Goal: Go to known website: Access a specific website the user already knows

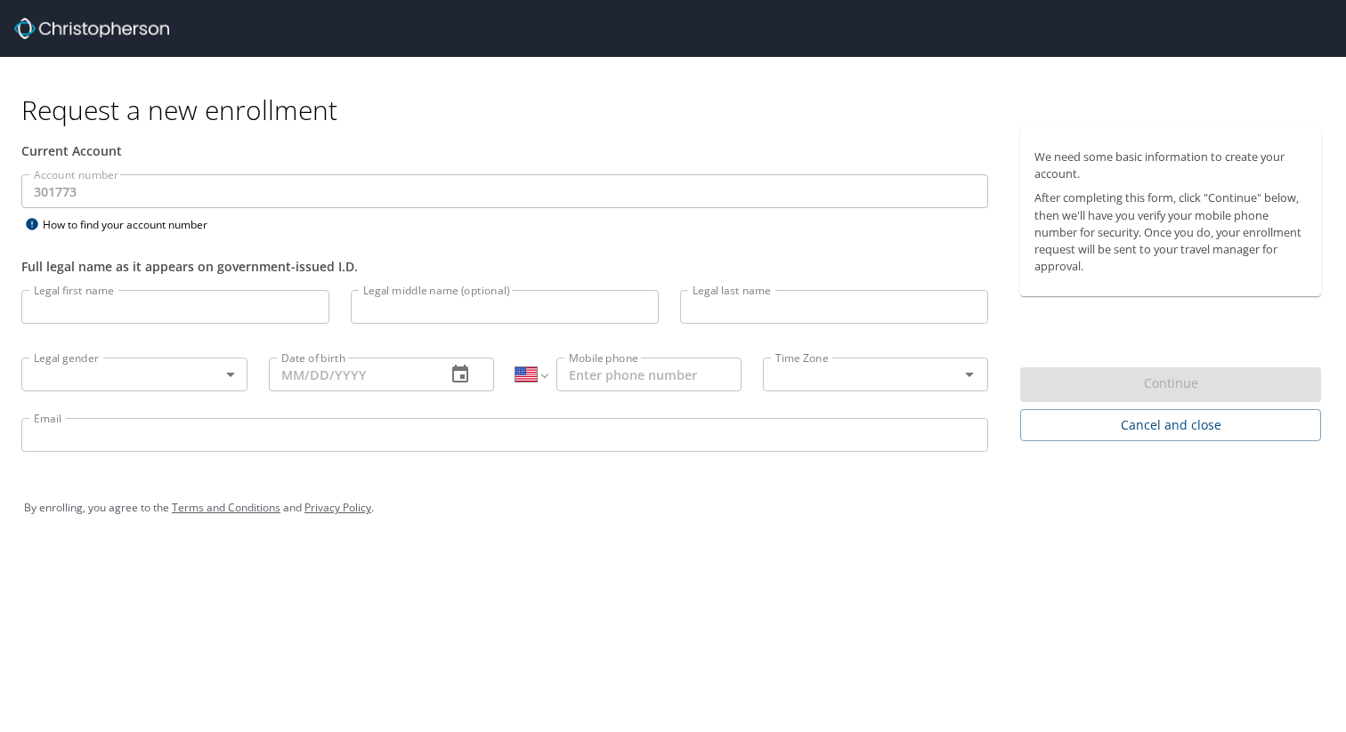
select select "US"
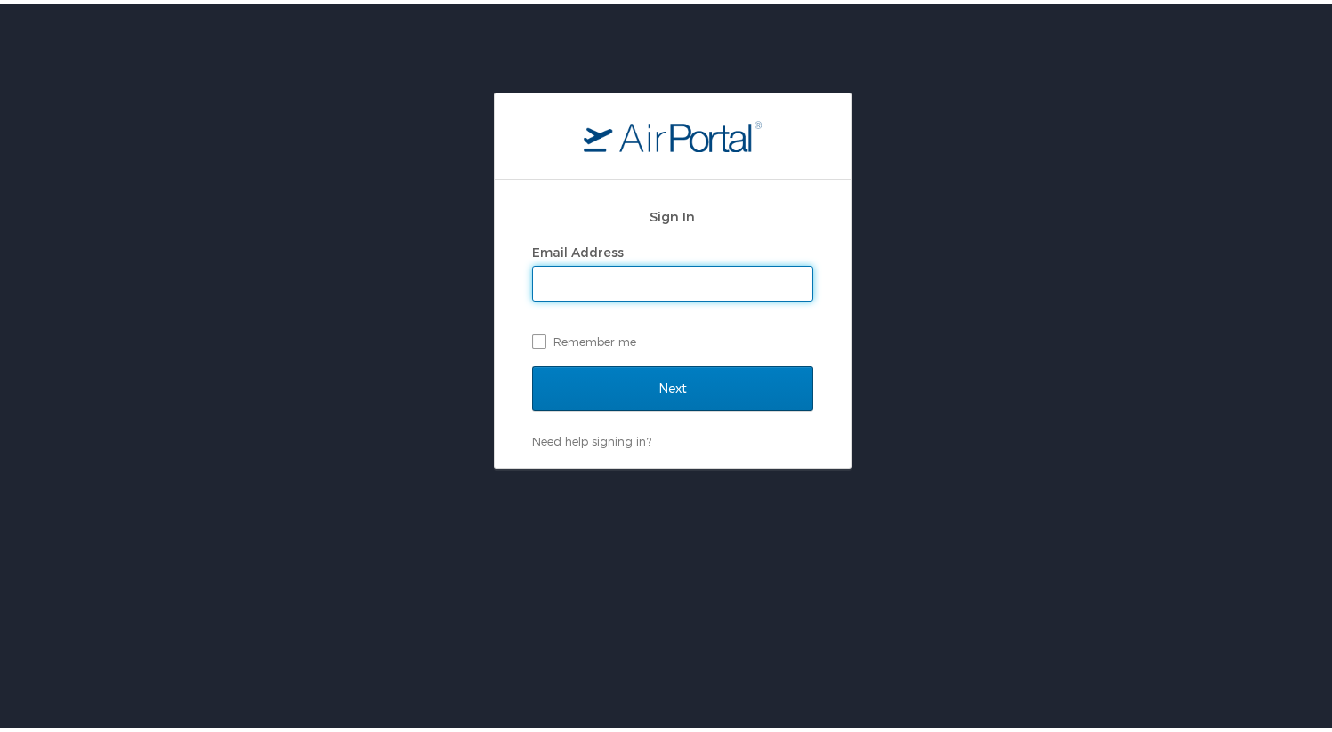
type input "[EMAIL_ADDRESS][DOMAIN_NAME]"
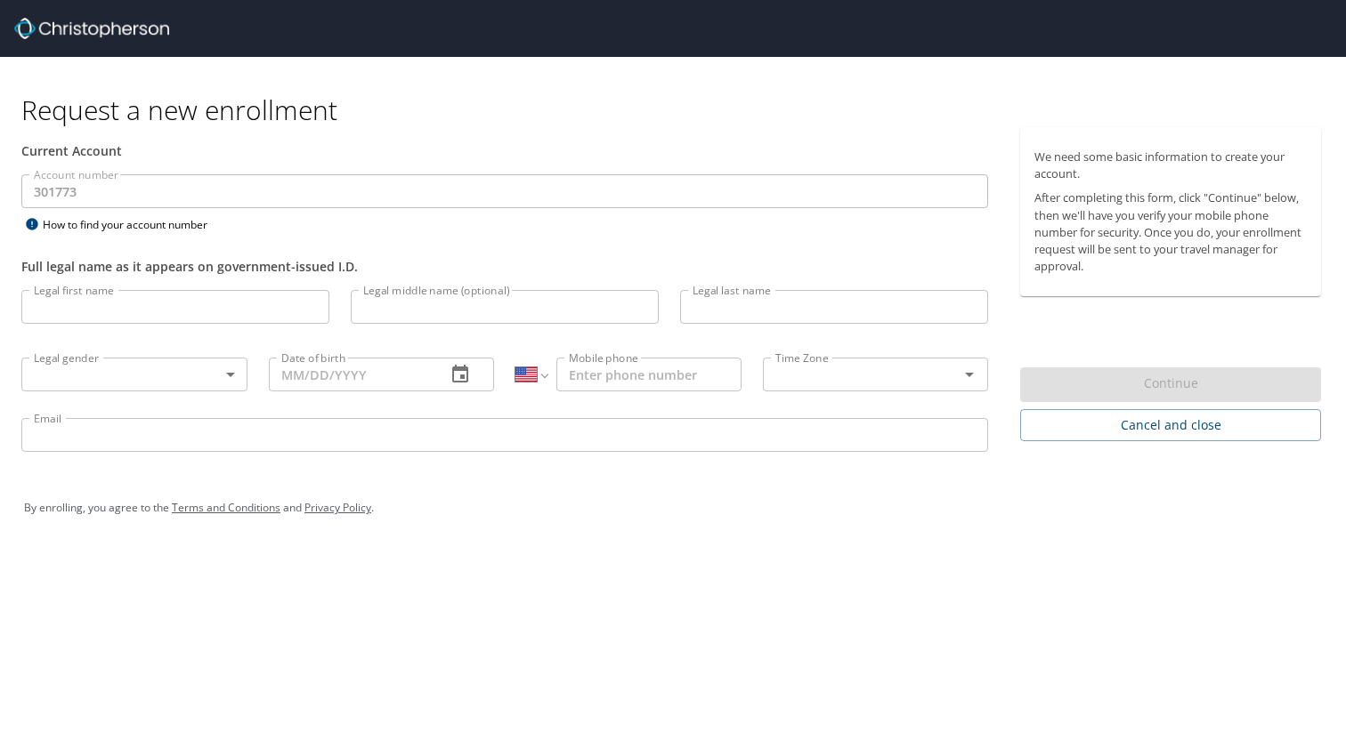
select select "US"
